Goal: Contribute content

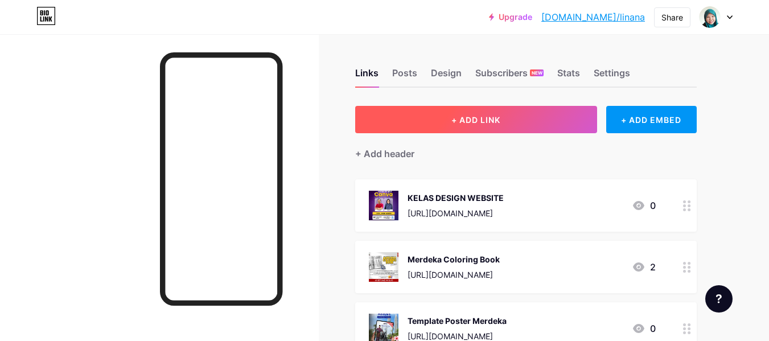
click at [468, 115] on span "+ ADD LINK" at bounding box center [476, 120] width 49 height 10
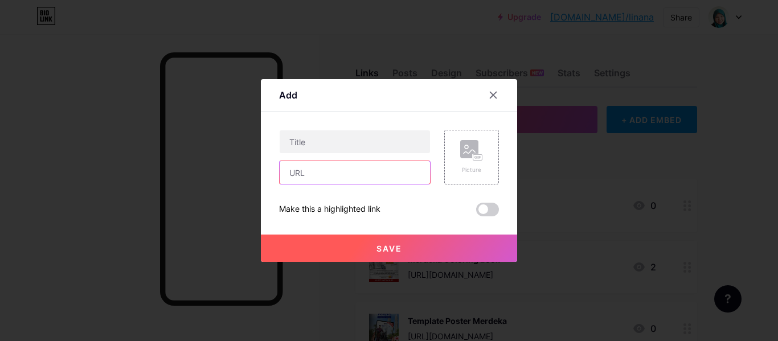
click at [302, 173] on input "text" at bounding box center [355, 172] width 150 height 23
paste input "[URL][DOMAIN_NAME][PERSON_NAME]"
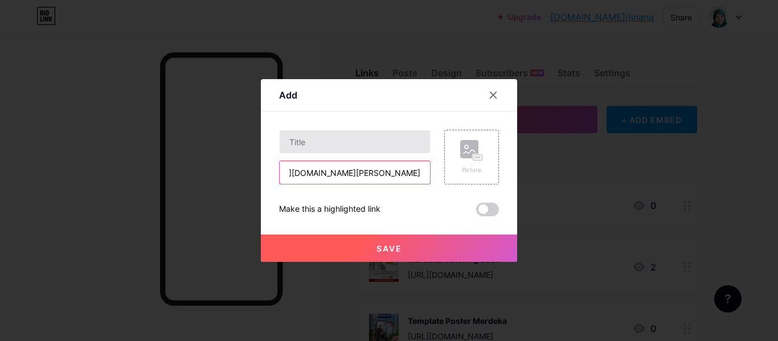
type input "[URL][DOMAIN_NAME][PERSON_NAME]"
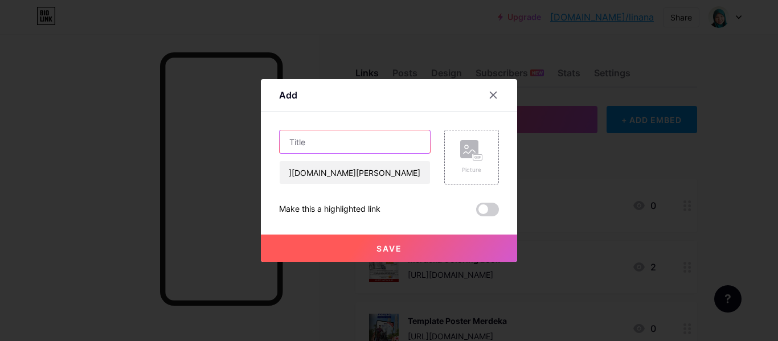
scroll to position [0, 0]
click at [340, 139] on input "text" at bounding box center [355, 141] width 150 height 23
paste input "Kids Lab - Education Bundle"
click at [290, 142] on input "Kids Lab - Education Bundle" at bounding box center [355, 141] width 150 height 23
type input "Kids Lab - Education Bundle"
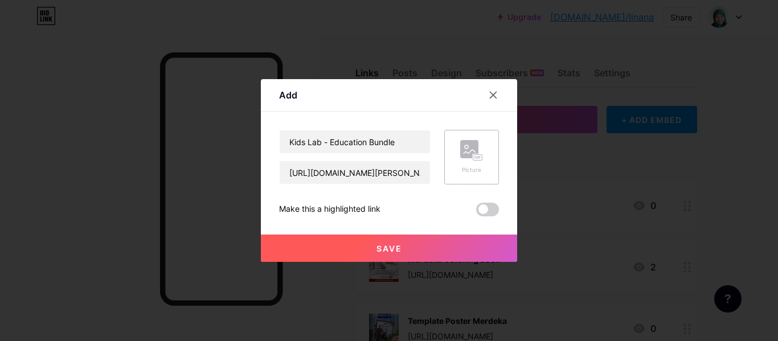
click at [476, 159] on rect at bounding box center [477, 158] width 9 height 6
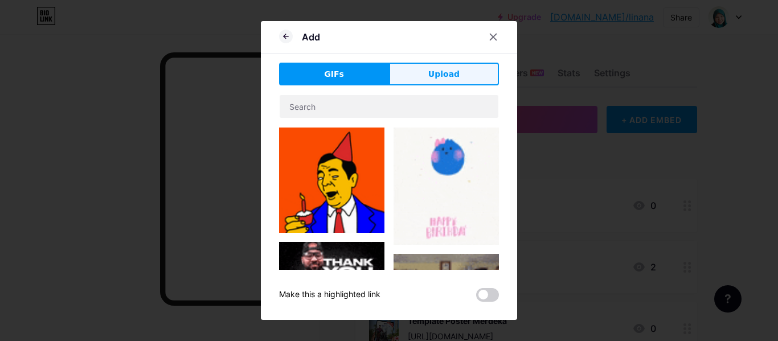
click at [467, 73] on button "Upload" at bounding box center [444, 74] width 110 height 23
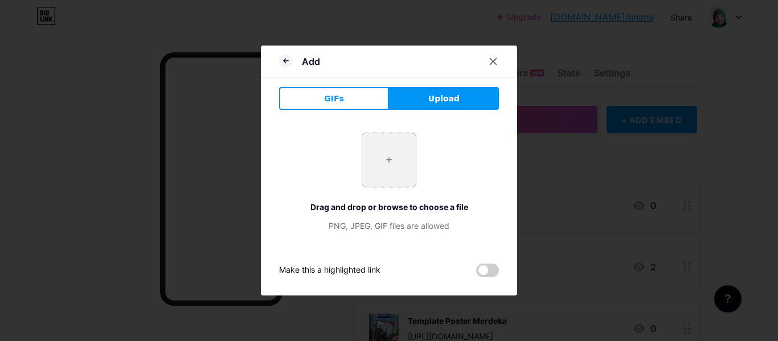
click at [387, 150] on input "file" at bounding box center [389, 160] width 54 height 54
click at [394, 155] on input "file" at bounding box center [389, 160] width 54 height 54
type input "C:\fakepath\photo_2025-08-13_23-48-30.jpg"
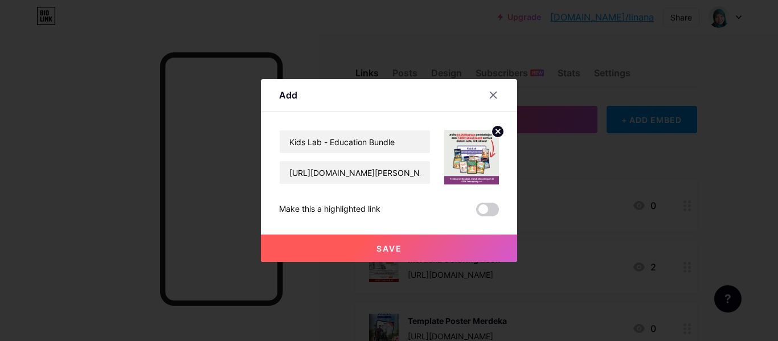
click at [384, 251] on span "Save" at bounding box center [389, 249] width 26 height 10
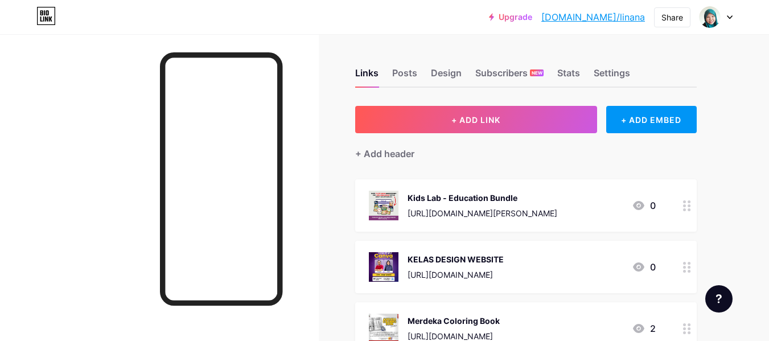
click at [683, 207] on icon at bounding box center [687, 205] width 8 height 11
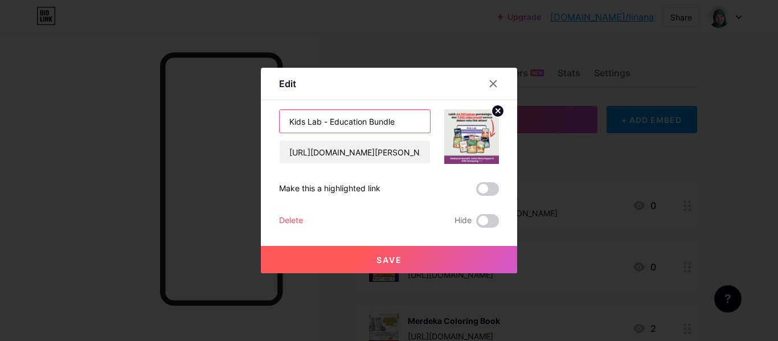
click at [402, 123] on input "Kids Lab - Education Bundle" at bounding box center [355, 121] width 150 height 23
paste input "Lebih 44,000 worksheet ready to use"
type input "Kids Lab - Education Bundle Lebih 44,000 worksheet ready to use"
click at [397, 260] on span "Save" at bounding box center [389, 260] width 26 height 10
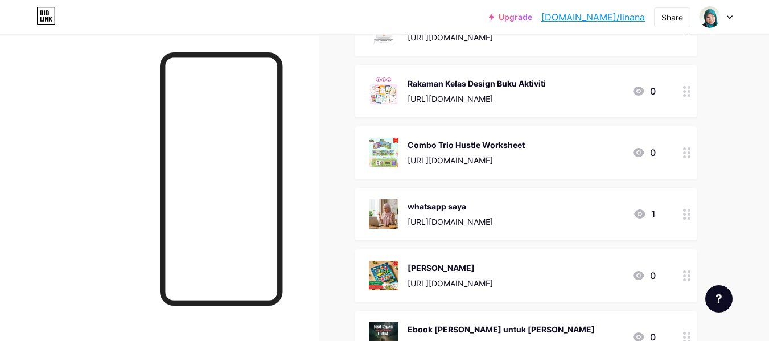
scroll to position [569, 0]
